Goal: Navigation & Orientation: Find specific page/section

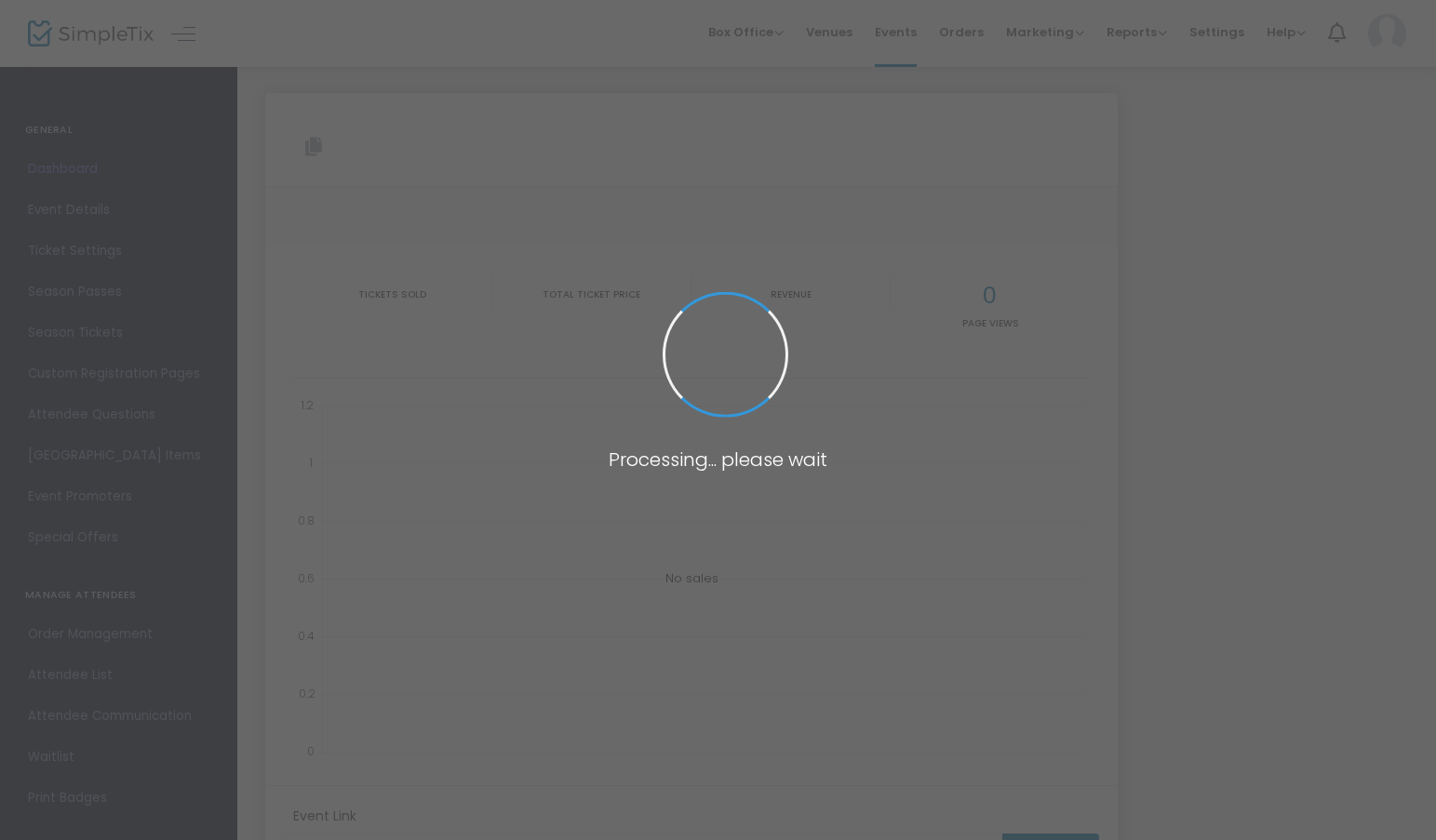
type input "[URL][DOMAIN_NAME]"
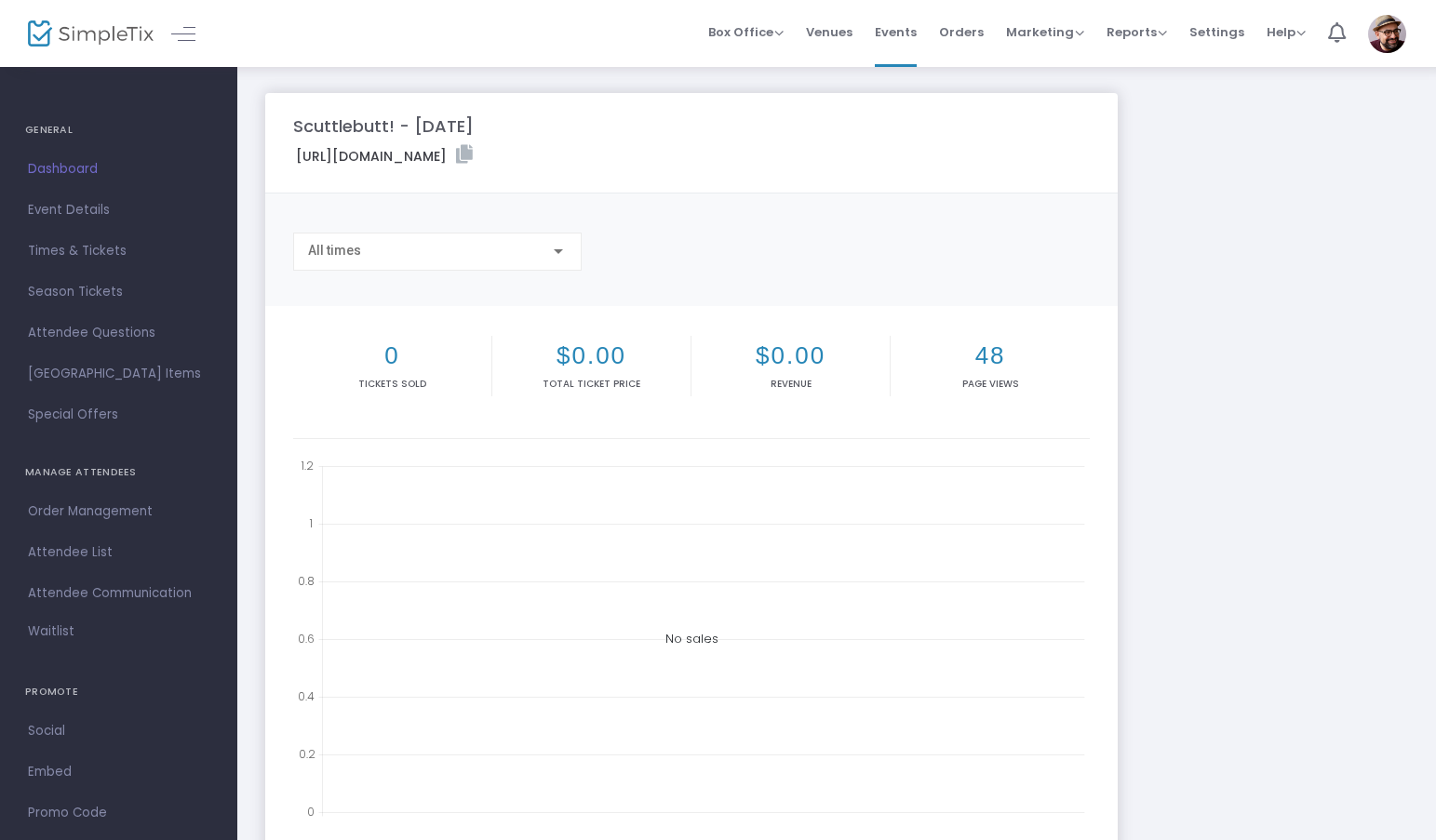
click at [62, 127] on h4 "GENERAL" at bounding box center [118, 130] width 187 height 37
click at [86, 36] on img at bounding box center [90, 34] width 125 height 27
